Goal: Information Seeking & Learning: Find specific fact

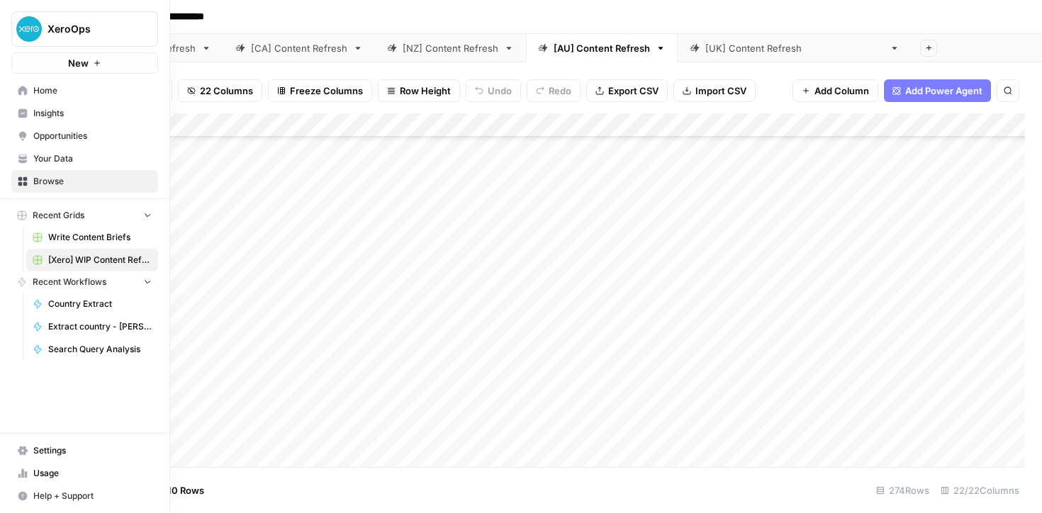
scroll to position [4318, 134]
click at [48, 155] on span "Your Data" at bounding box center [92, 158] width 118 height 13
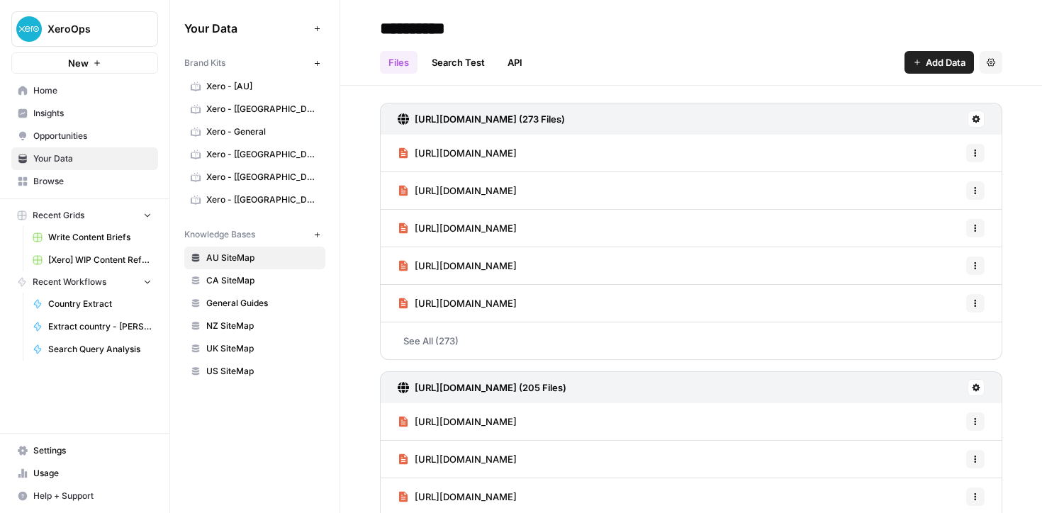
click at [225, 346] on span "UK SiteMap" at bounding box center [262, 348] width 113 height 13
click at [430, 337] on link "See All (33)" at bounding box center [691, 340] width 622 height 37
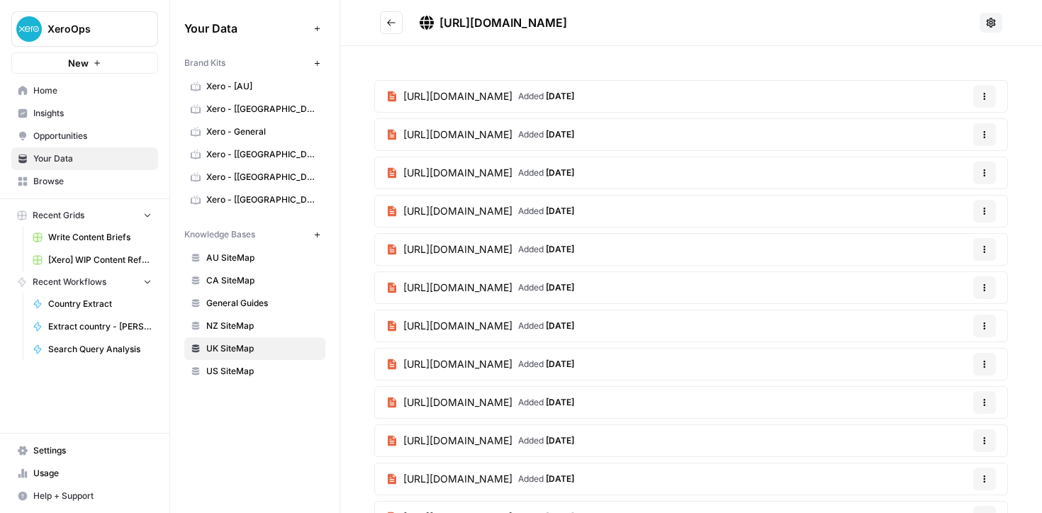
click at [512, 135] on span "[URL][DOMAIN_NAME]" at bounding box center [457, 135] width 109 height 14
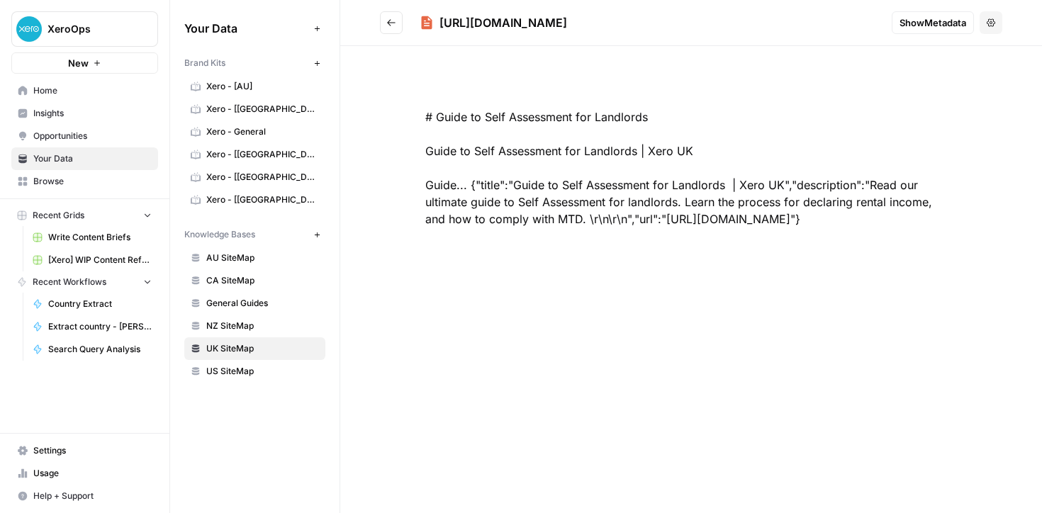
click at [391, 26] on icon "Go back" at bounding box center [391, 23] width 10 height 10
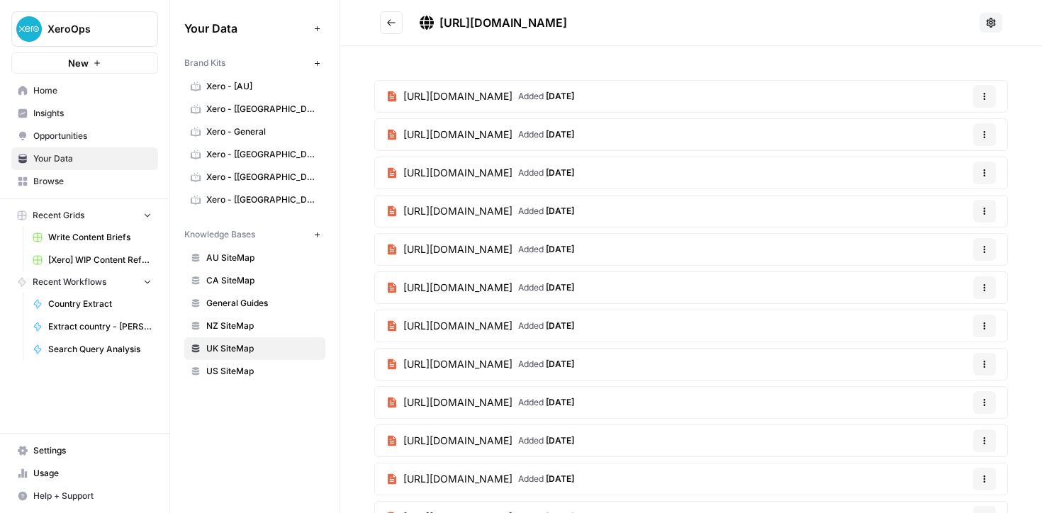
click at [992, 137] on button "Options" at bounding box center [984, 134] width 23 height 23
click at [512, 136] on span "[URL][DOMAIN_NAME]" at bounding box center [457, 135] width 109 height 14
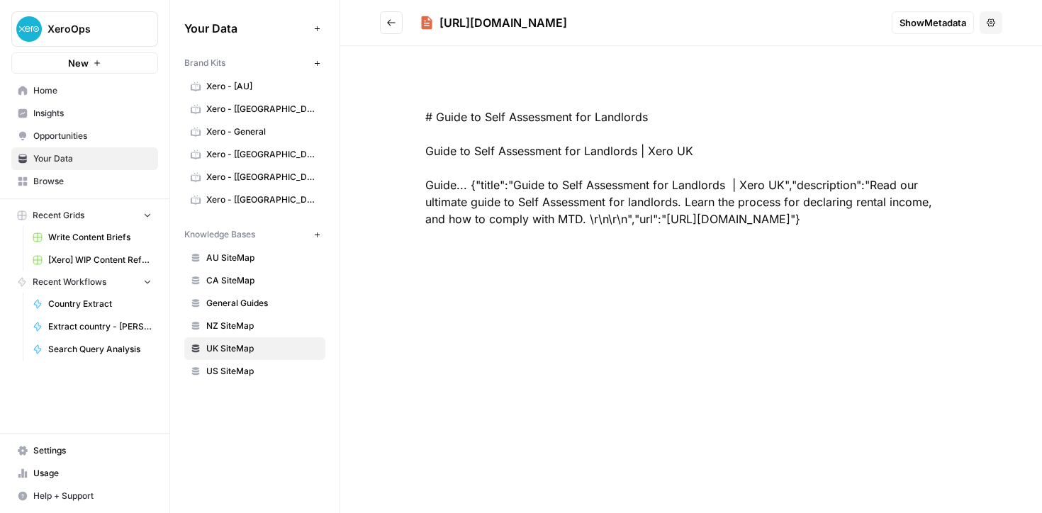
click at [567, 25] on div "[URL][DOMAIN_NAME]" at bounding box center [503, 22] width 128 height 17
copy div "[URL][DOMAIN_NAME]"
